Goal: Task Accomplishment & Management: Use online tool/utility

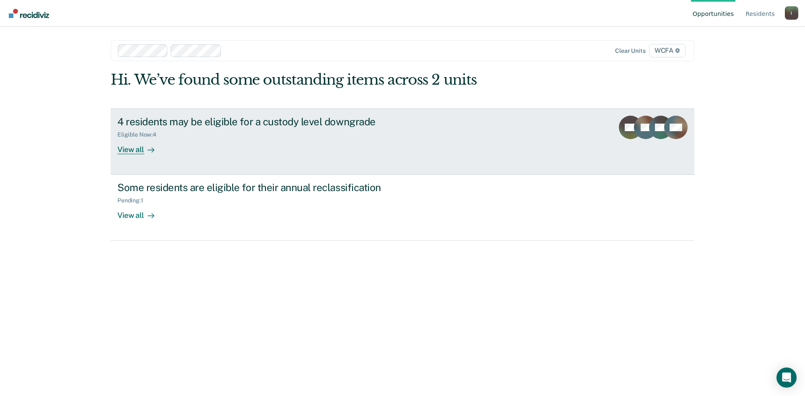
click at [125, 160] on link "4 residents may be eligible for a custody level downgrade Eligible Now : 4 View…" at bounding box center [403, 142] width 584 height 66
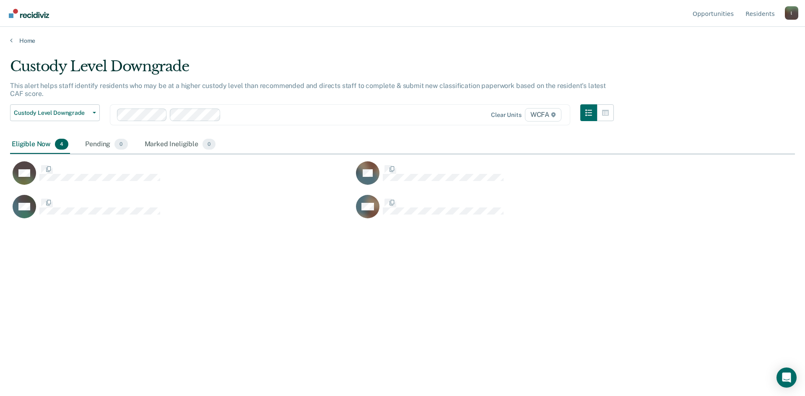
scroll to position [269, 779]
click at [61, 113] on span "Custody Level Downgrade" at bounding box center [51, 112] width 75 height 7
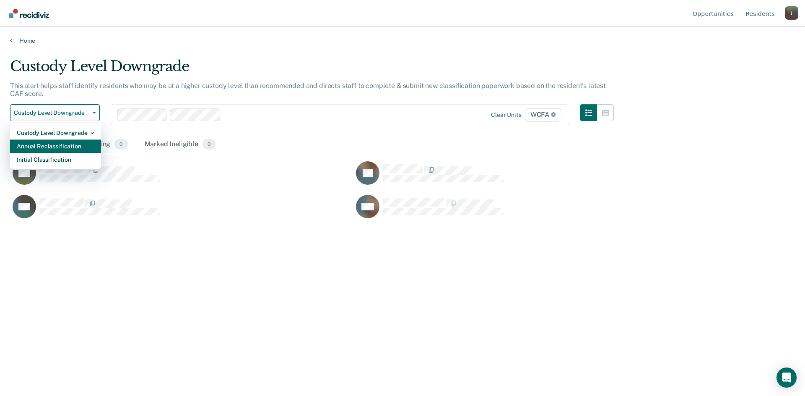
click at [46, 144] on div "Annual Reclassification" at bounding box center [56, 146] width 78 height 13
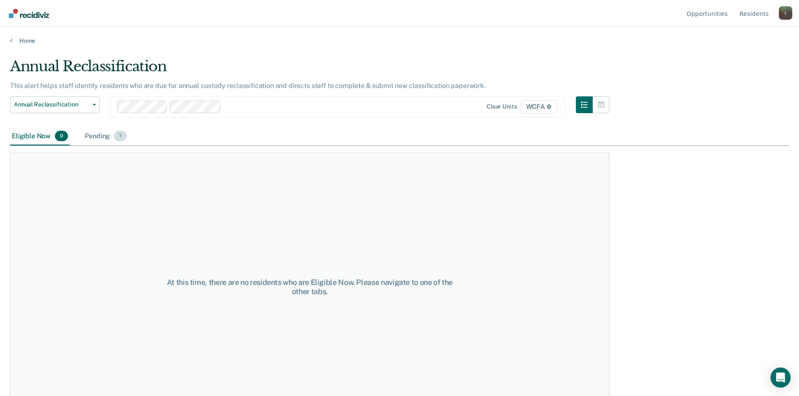
click at [112, 139] on div "Pending 1" at bounding box center [105, 136] width 45 height 18
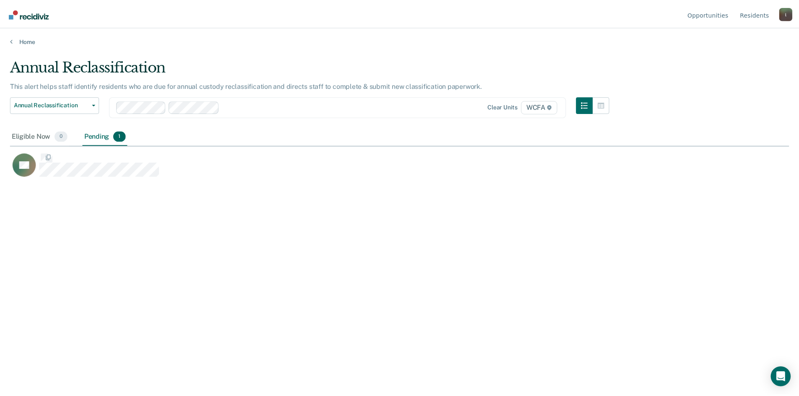
scroll to position [269, 779]
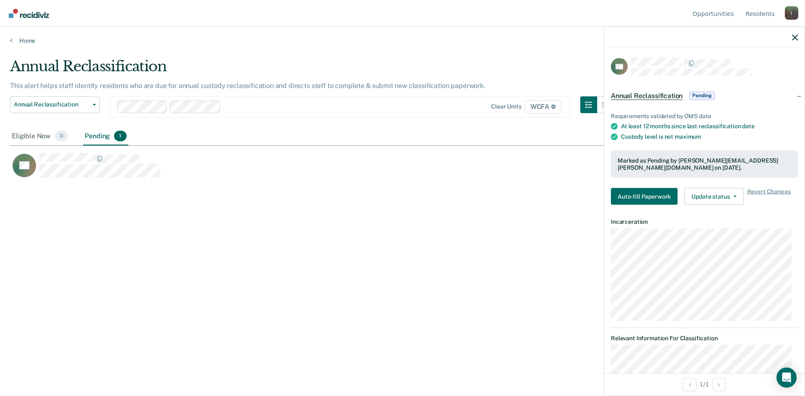
click at [643, 187] on div "Requirements validated by OMS data At least 12 months since last reclassificati…" at bounding box center [704, 155] width 200 height 112
click at [646, 192] on button "Auto-fill Paperwork" at bounding box center [644, 196] width 67 height 17
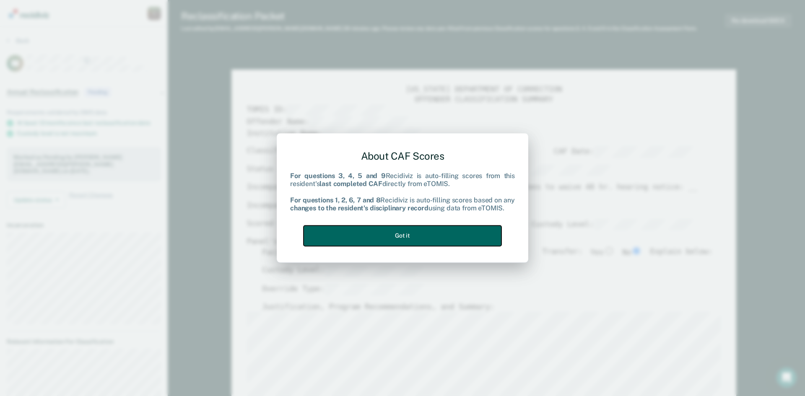
click at [414, 237] on button "Got it" at bounding box center [403, 236] width 198 height 21
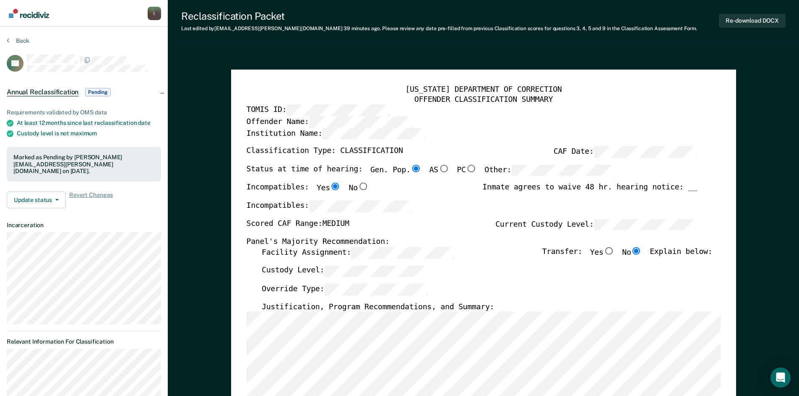
scroll to position [84, 0]
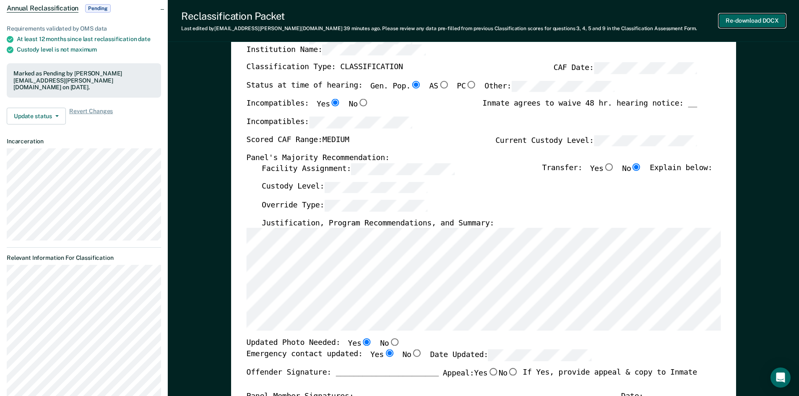
click at [741, 17] on button "Re-download DOCX" at bounding box center [752, 21] width 67 height 14
type textarea "x"
